Goal: Find specific page/section: Find specific page/section

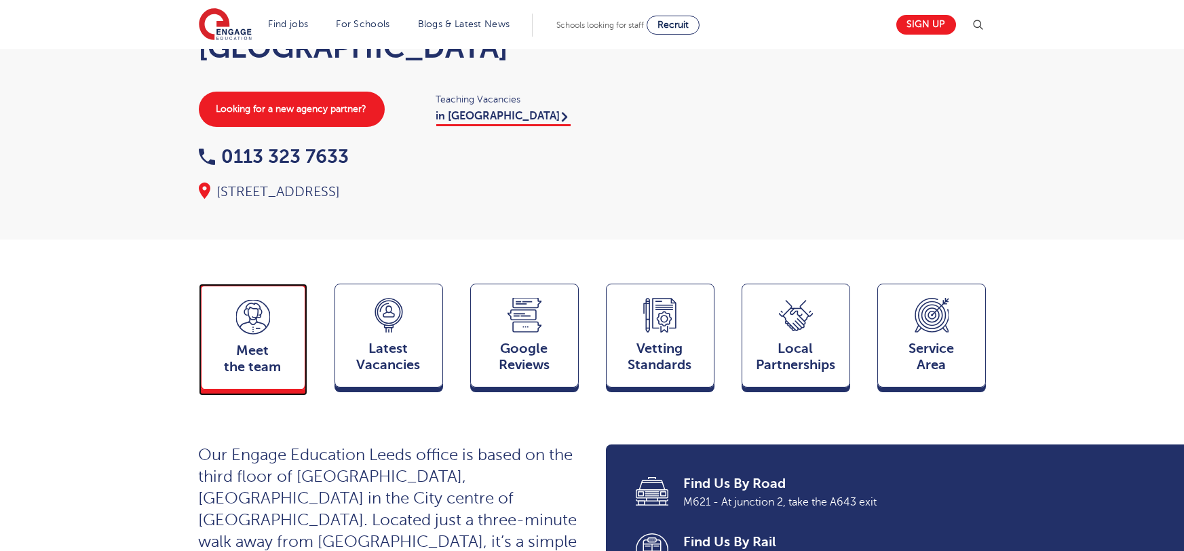
drag, startPoint x: 259, startPoint y: 331, endPoint x: 320, endPoint y: 354, distance: 65.5
click at [259, 341] on span "Meet the team" at bounding box center [253, 357] width 94 height 33
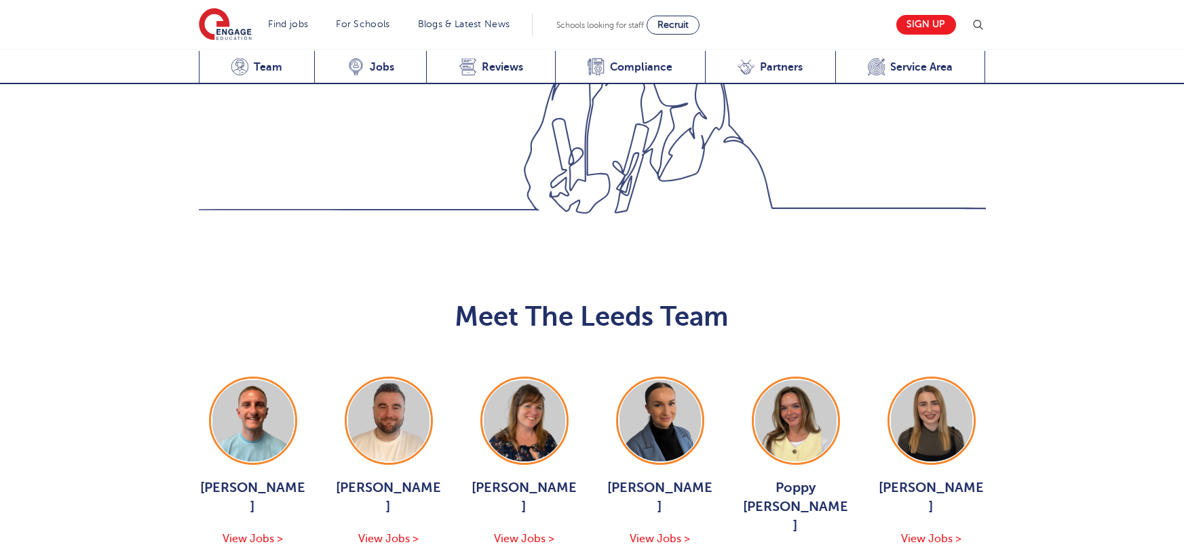
scroll to position [1482, 0]
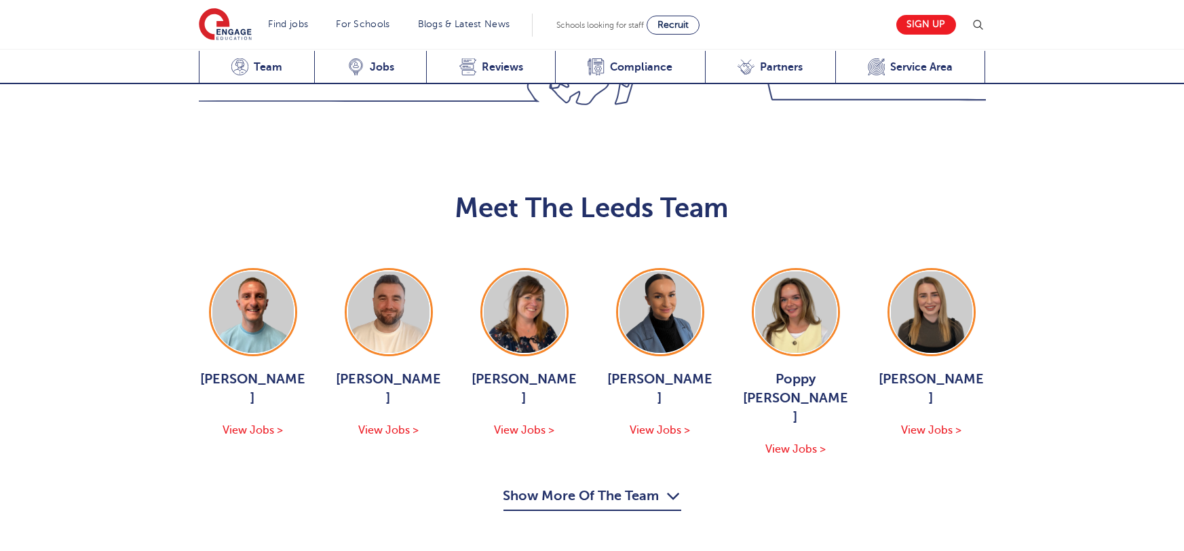
click at [567, 485] on button "Show More Of The Team" at bounding box center [593, 498] width 178 height 26
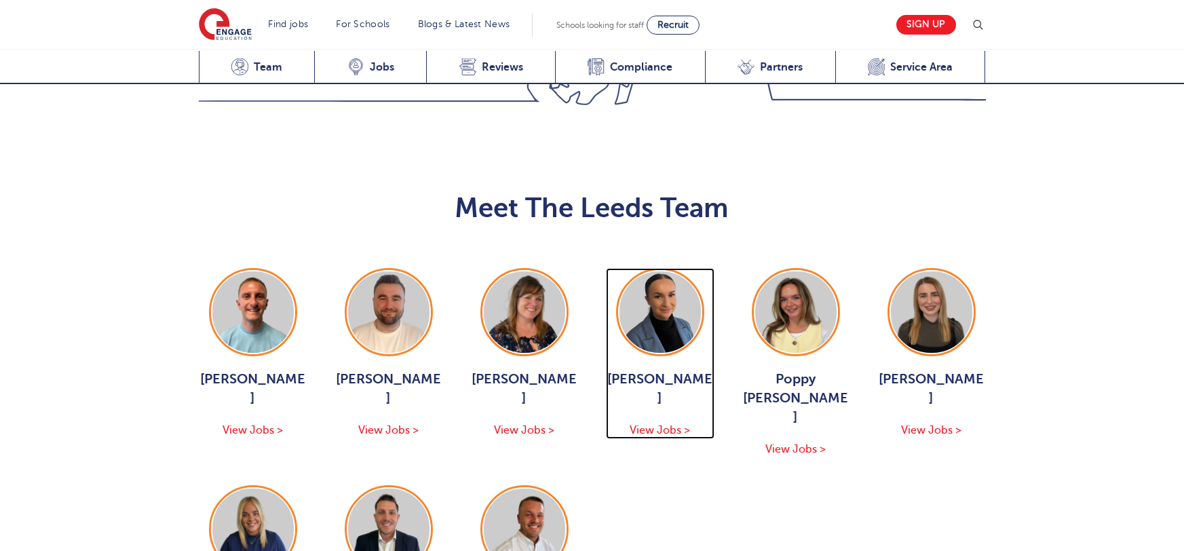
click at [654, 268] on div "Holly Johnson View Jobs >" at bounding box center [660, 353] width 109 height 171
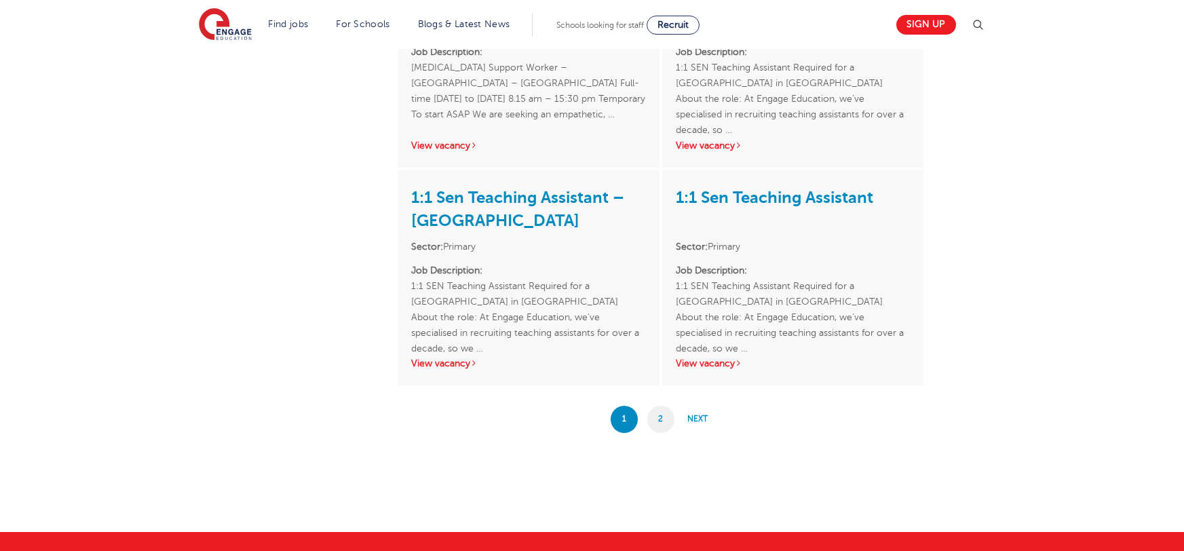
scroll to position [2373, 0]
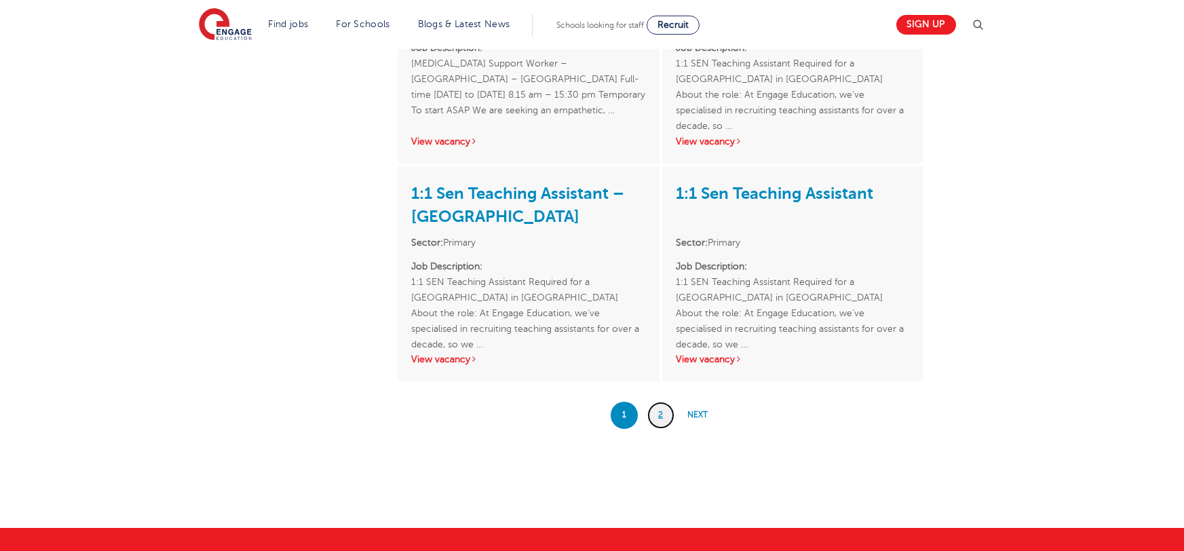
click at [656, 402] on link "2" at bounding box center [660, 415] width 27 height 27
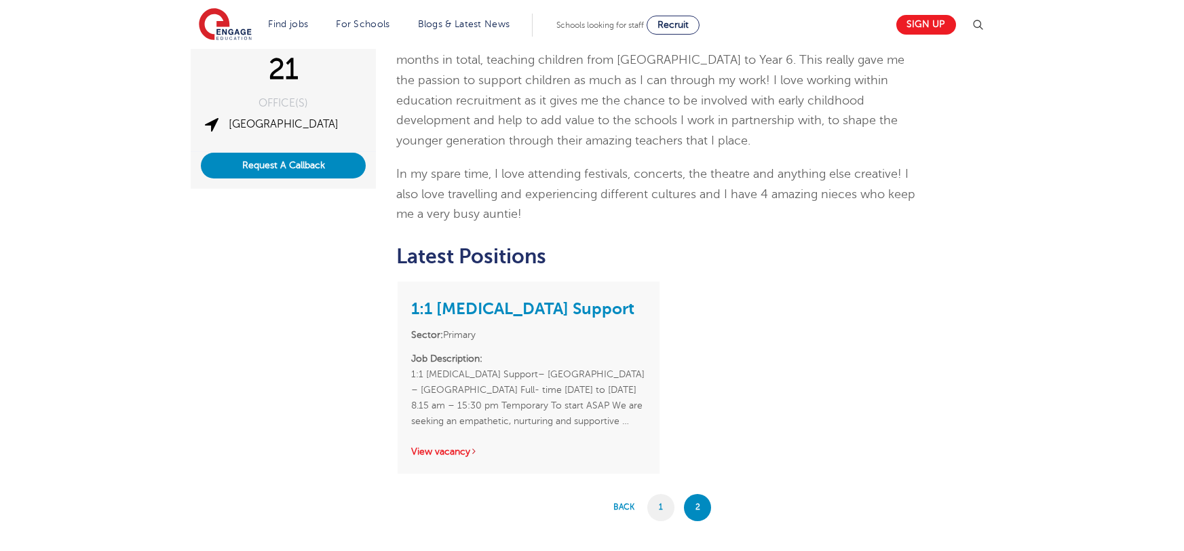
scroll to position [265, 0]
